Goal: Transaction & Acquisition: Register for event/course

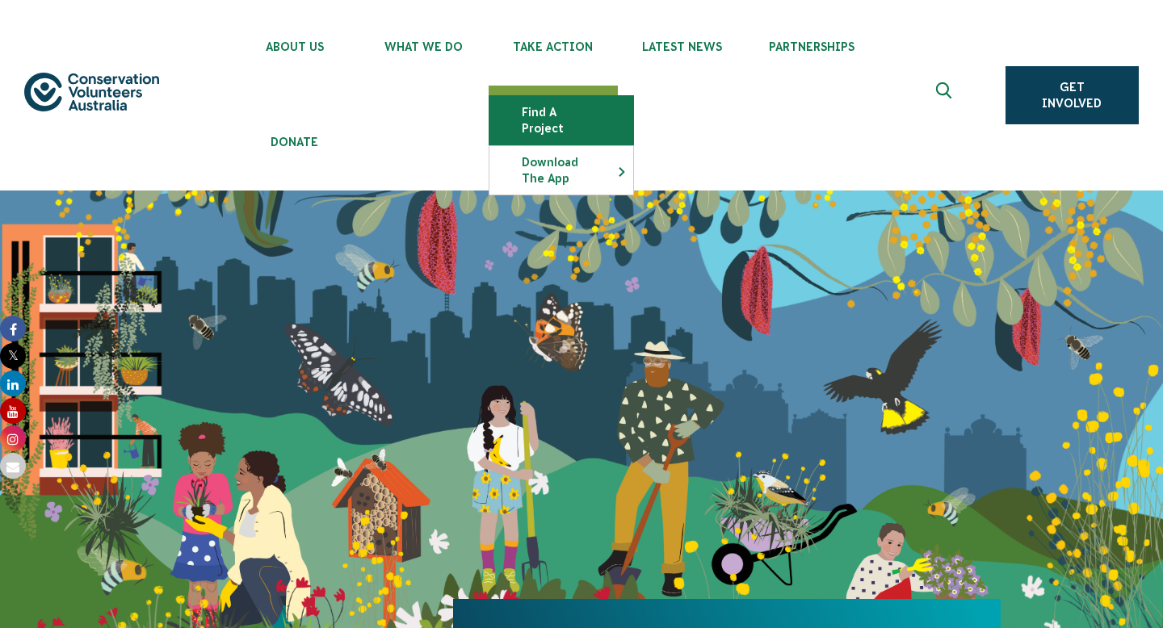
click at [574, 113] on link "Find a project" at bounding box center [562, 120] width 144 height 48
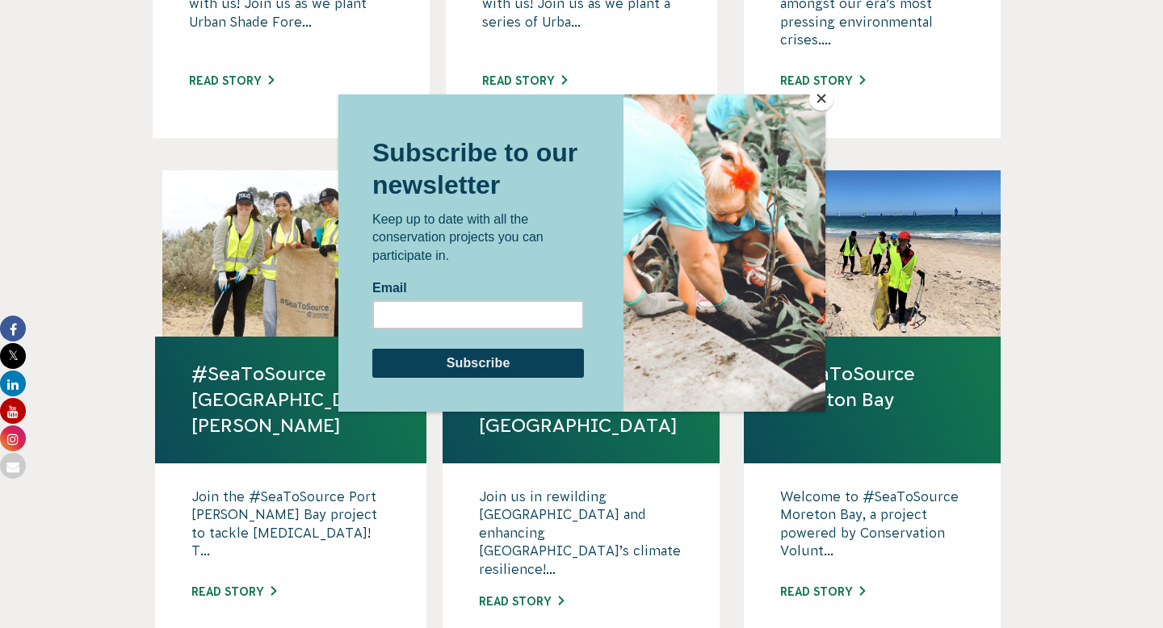
scroll to position [998, 0]
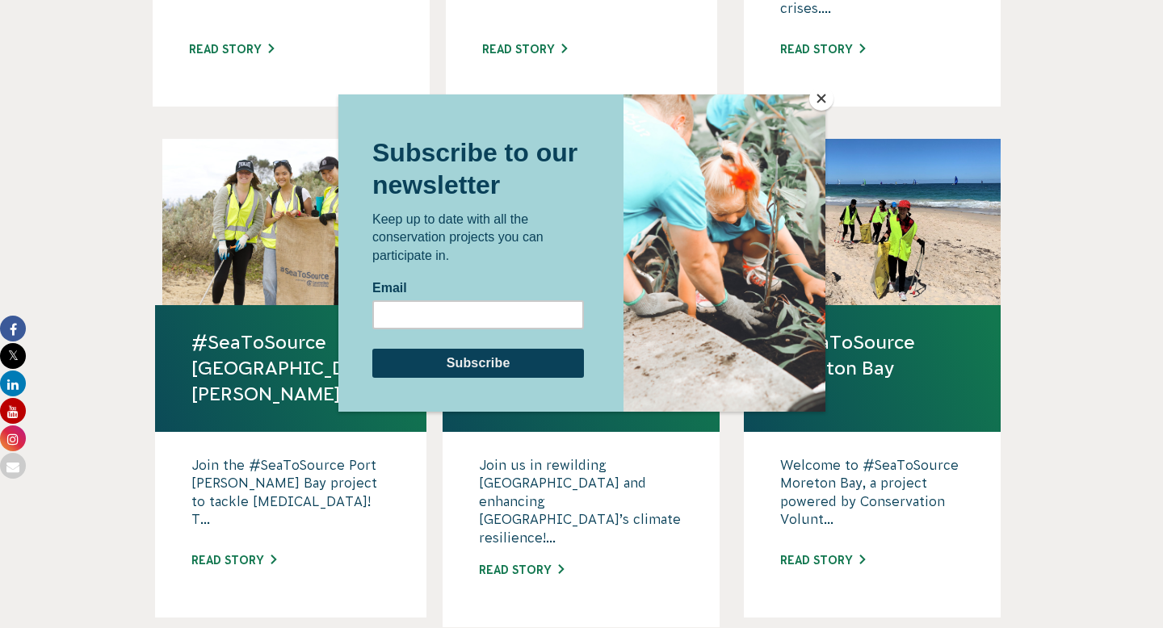
click at [824, 96] on button "Close" at bounding box center [821, 98] width 24 height 24
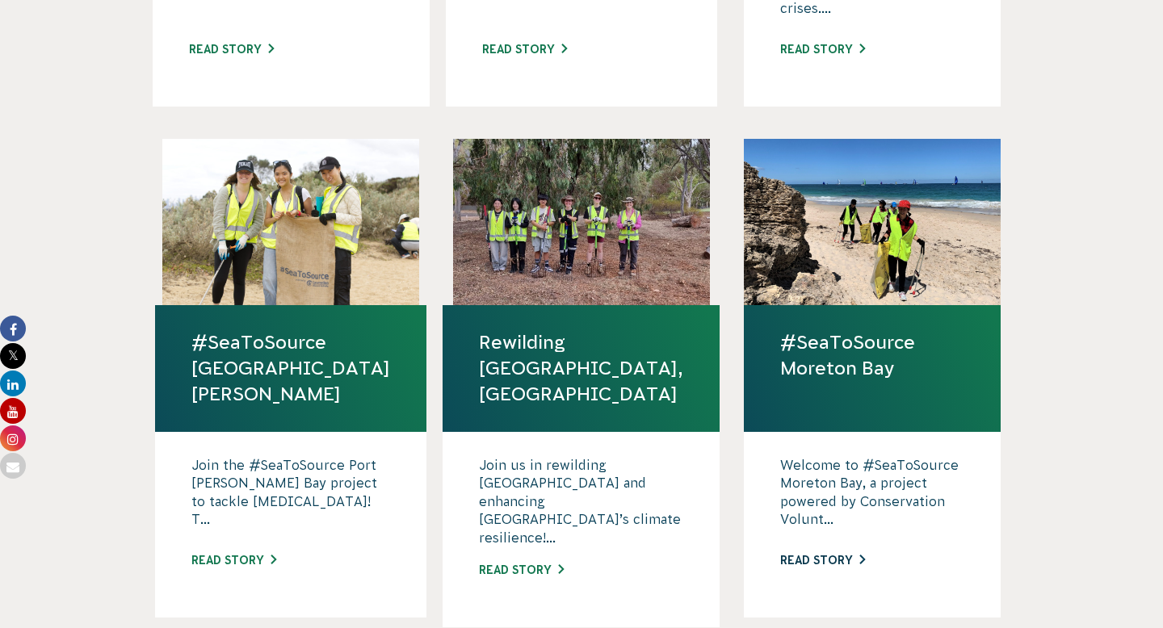
click at [817, 554] on link "Read story" at bounding box center [822, 560] width 85 height 13
